Goal: Transaction & Acquisition: Obtain resource

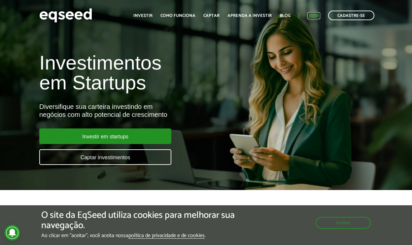
click at [312, 17] on link "Login" at bounding box center [314, 16] width 13 height 4
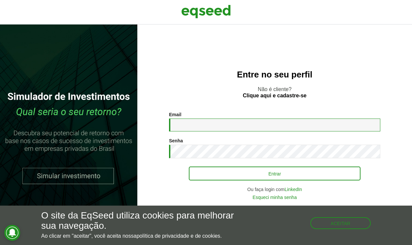
type input "**********"
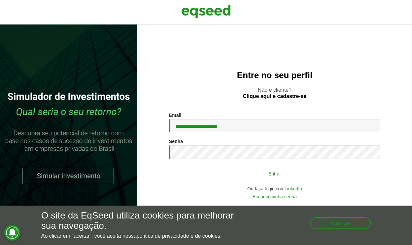
click at [294, 177] on button "Entrar" at bounding box center [275, 173] width 172 height 13
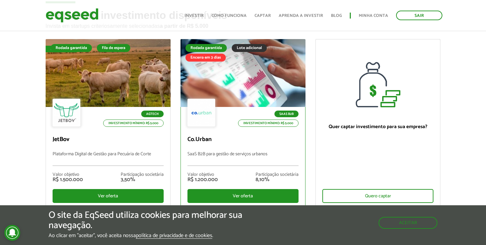
scroll to position [40, 0]
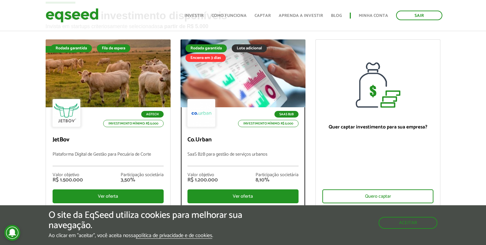
click at [221, 148] on div "SaaS B2B Investimento mínimo: R$ 5.000 Co.Urban SaaS B2B para gestão de serviço…" at bounding box center [243, 157] width 124 height 100
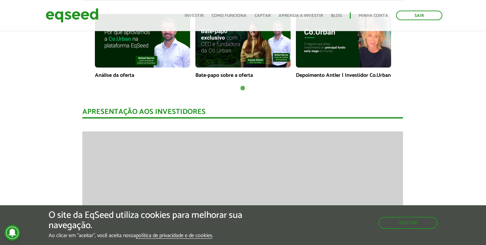
scroll to position [539, 0]
